Goal: Information Seeking & Learning: Find contact information

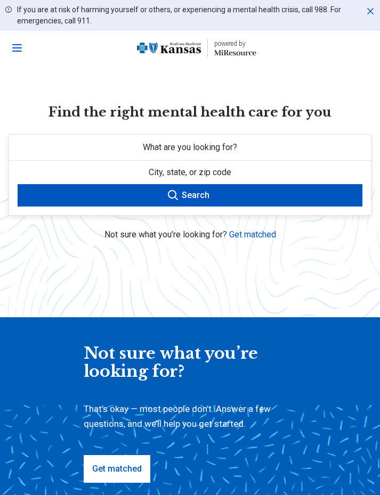
click at [256, 174] on button "City, state, or zip code" at bounding box center [189, 172] width 361 height 23
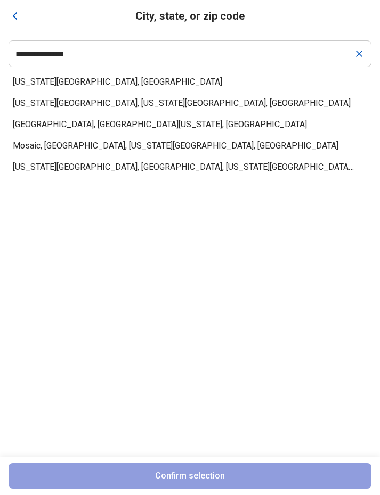
click at [356, 50] on icon "Clear" at bounding box center [358, 53] width 11 height 11
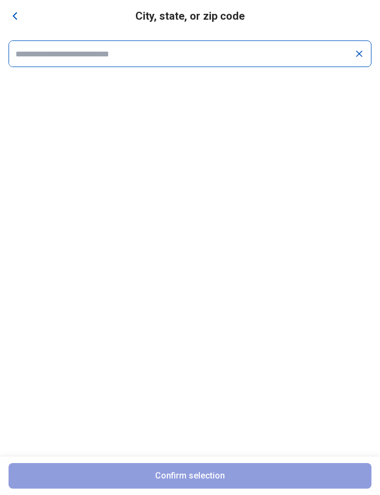
click at [331, 66] on div at bounding box center [190, 53] width 362 height 27
type input "*****"
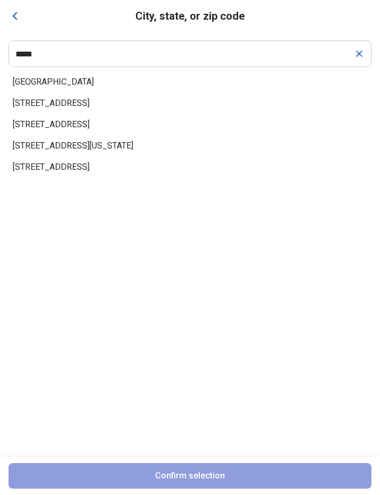
click at [45, 86] on span "Blue Springs, MO 64014" at bounding box center [183, 82] width 341 height 13
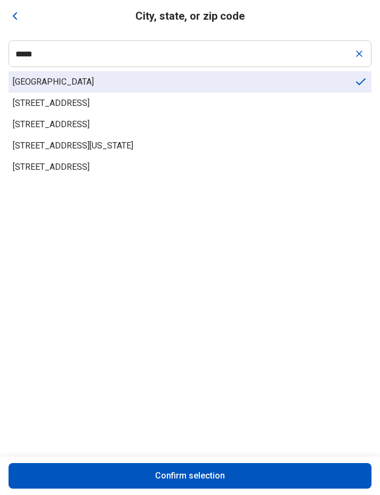
click at [209, 472] on button "Confirm selection" at bounding box center [190, 476] width 362 height 26
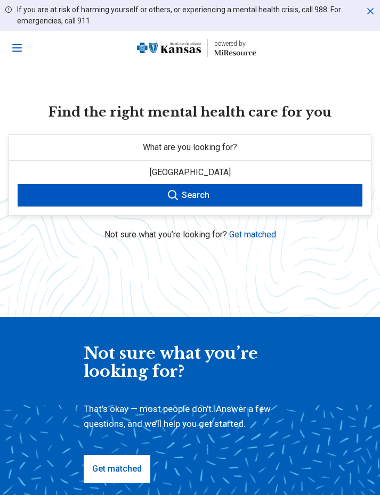
click at [278, 143] on button "What are you looking for?" at bounding box center [189, 148] width 361 height 26
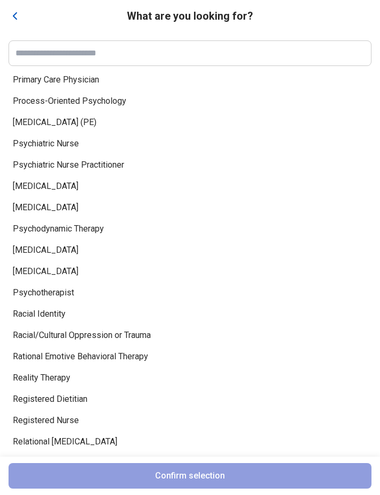
scroll to position [5054, 0]
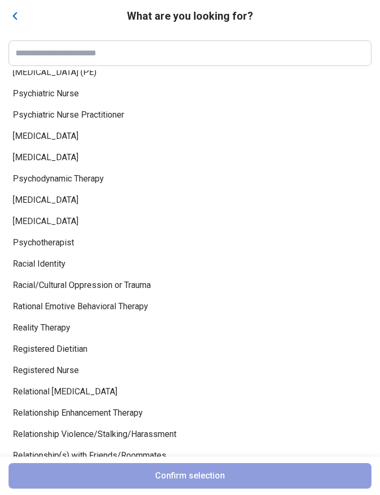
click at [33, 199] on span "[MEDICAL_DATA]" at bounding box center [183, 200] width 341 height 13
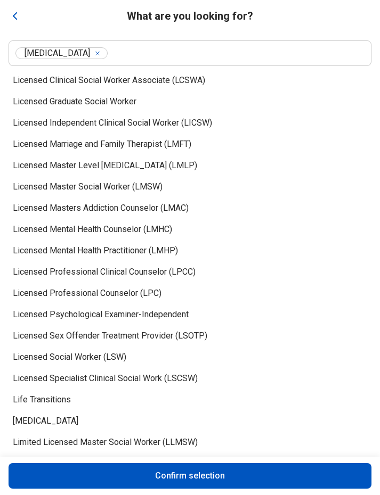
scroll to position [3363, 0]
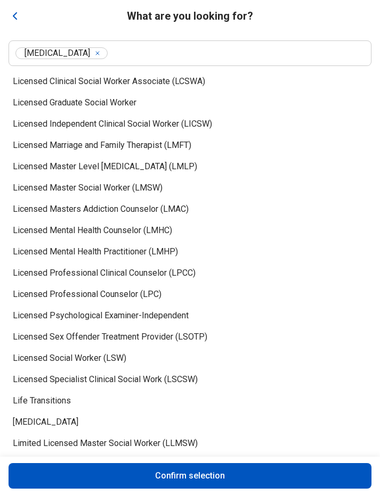
click at [165, 232] on div "Licensed Mental Health Counselor (LMHC)" at bounding box center [190, 230] width 362 height 21
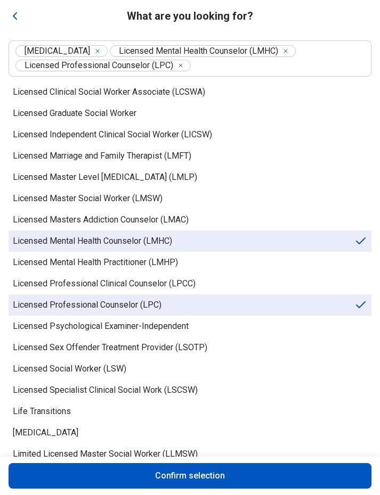
click at [160, 308] on span "Licensed Professional Counselor (LPC)" at bounding box center [183, 305] width 341 height 13
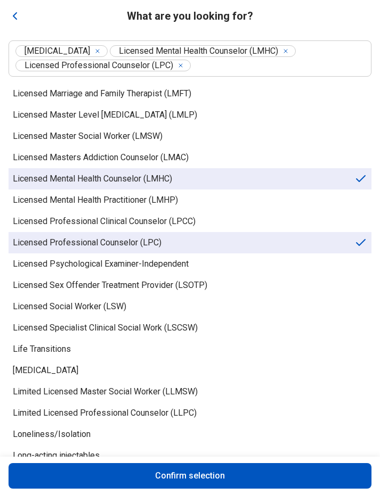
scroll to position [3458, 0]
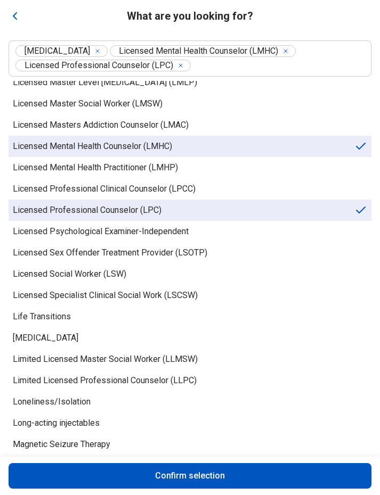
click at [198, 178] on div "Licensed Mental Health Practitioner (LMHP)" at bounding box center [190, 167] width 362 height 21
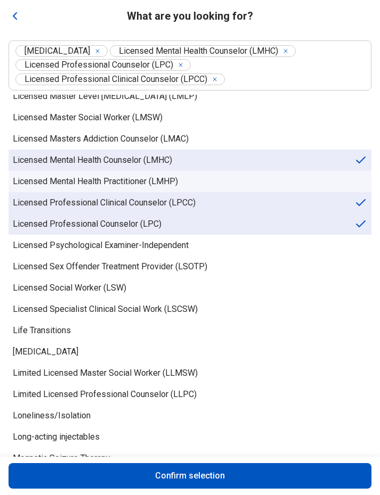
click at [236, 474] on button "Confirm selection" at bounding box center [190, 476] width 362 height 26
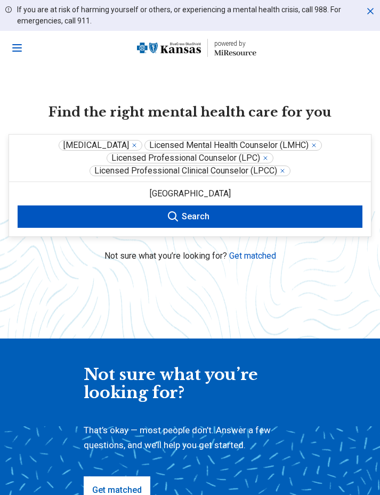
click at [259, 218] on button "Search" at bounding box center [190, 216] width 344 height 22
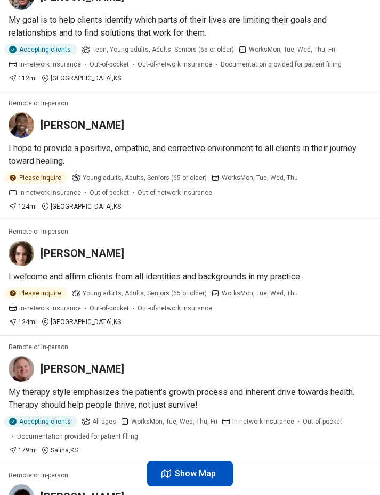
scroll to position [720, 0]
click at [90, 152] on p "I hope to provide a positive, empathic, and corrective environment to all clien…" at bounding box center [190, 155] width 362 height 26
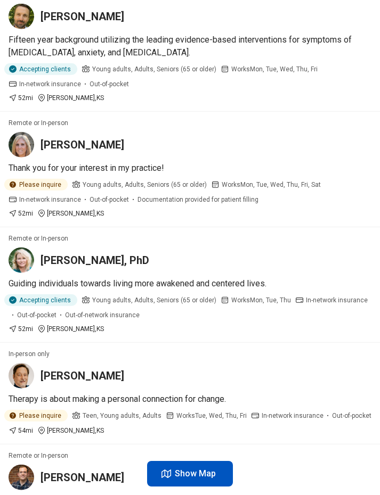
scroll to position [0, 0]
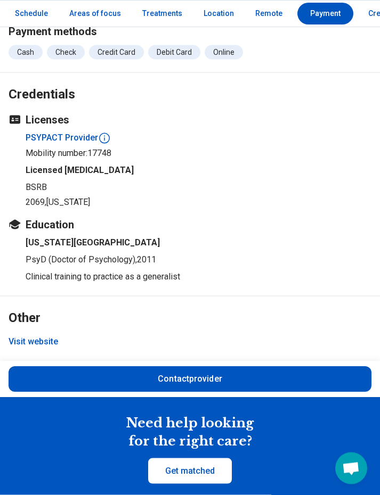
scroll to position [1602, 0]
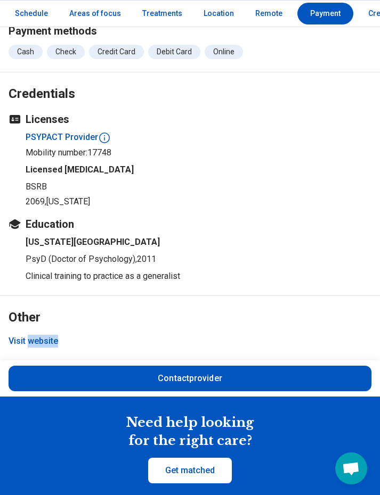
click at [109, 291] on h2 "Other" at bounding box center [190, 305] width 362 height 44
click at [36, 339] on button "Visit website" at bounding box center [34, 341] width 50 height 13
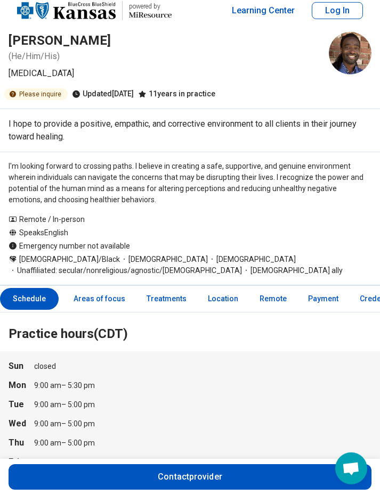
scroll to position [0, 0]
